Goal: Task Accomplishment & Management: Manage account settings

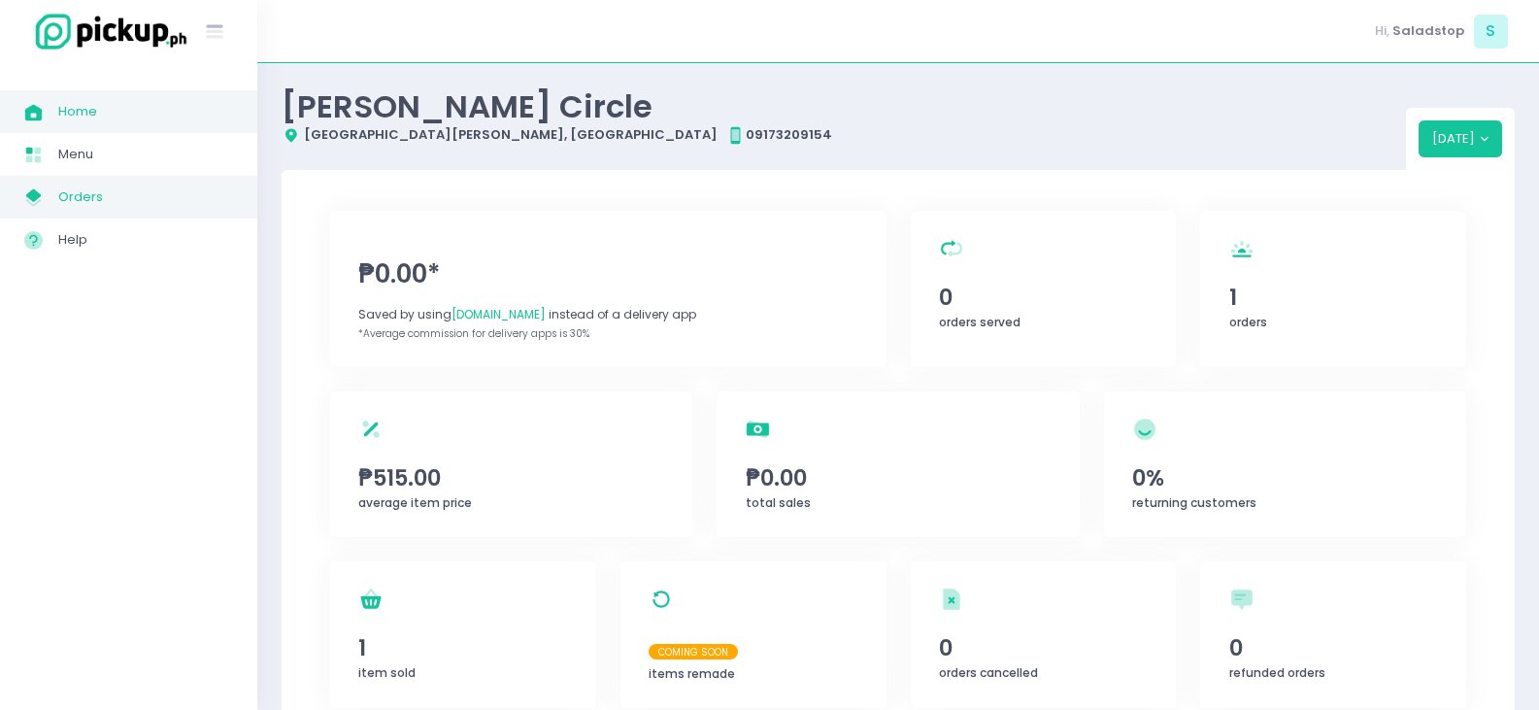
click at [167, 183] on link "My Store Created with Sketch. Orders" at bounding box center [128, 197] width 257 height 43
